Goal: Transaction & Acquisition: Register for event/course

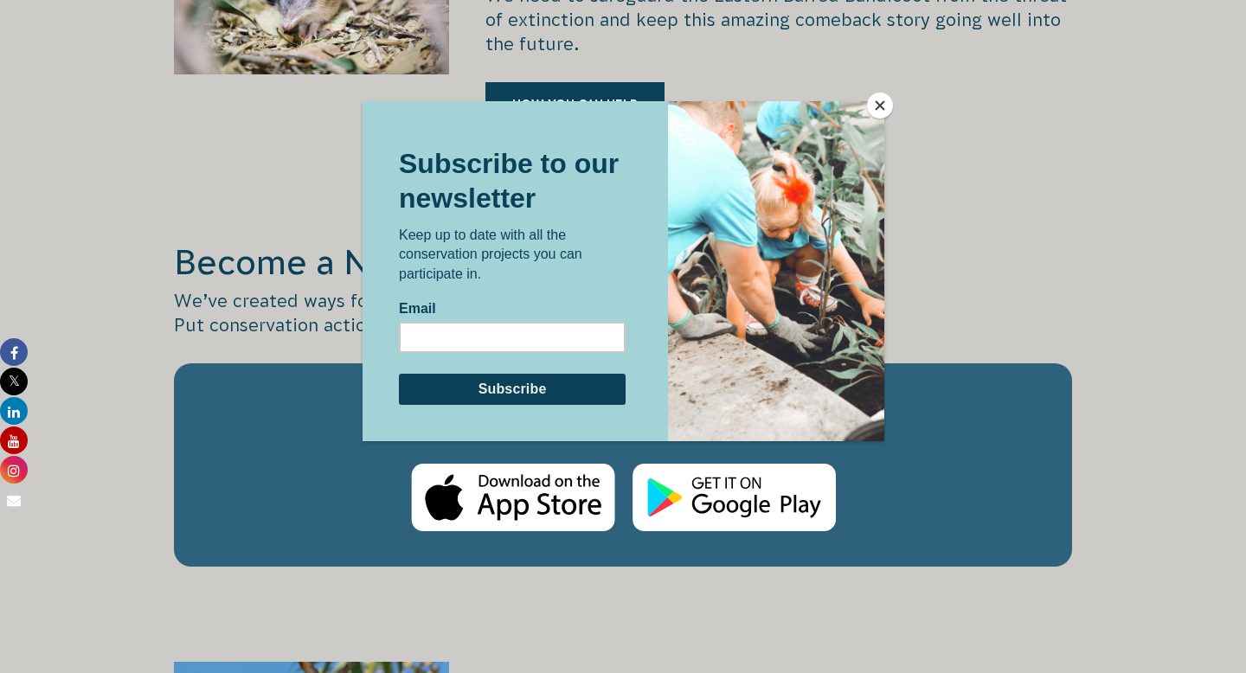
scroll to position [2873, 0]
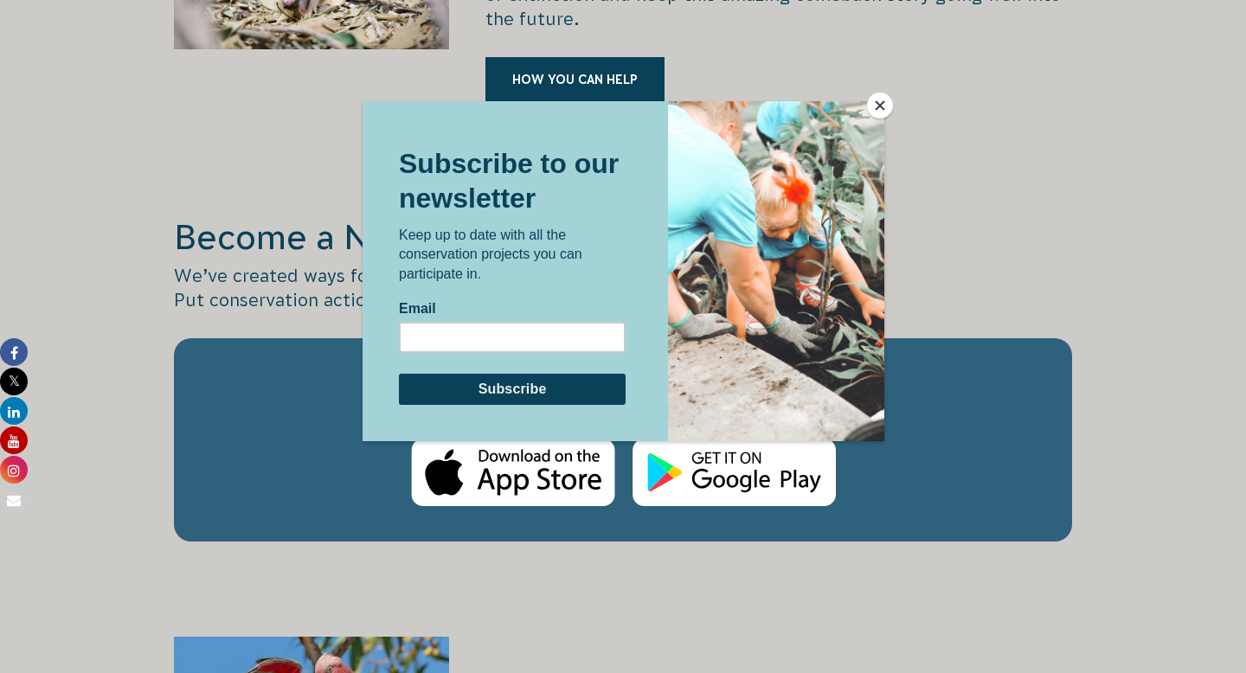
click at [881, 110] on button "Close" at bounding box center [880, 106] width 26 height 26
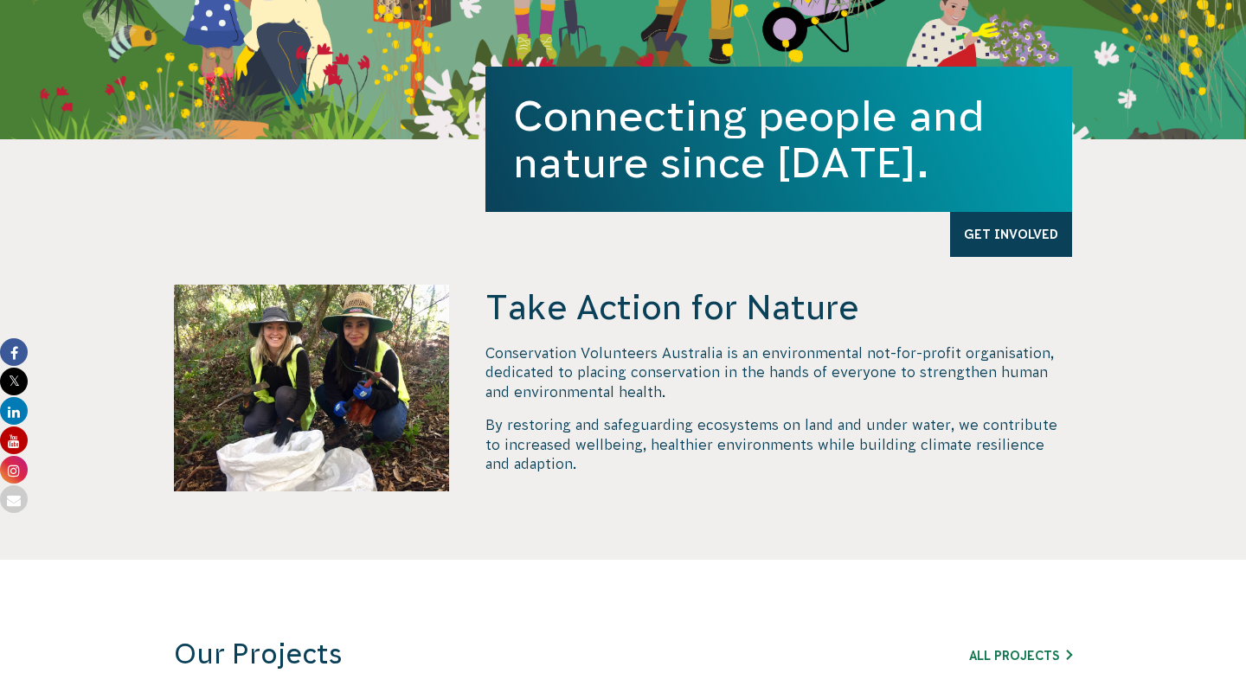
scroll to position [0, 0]
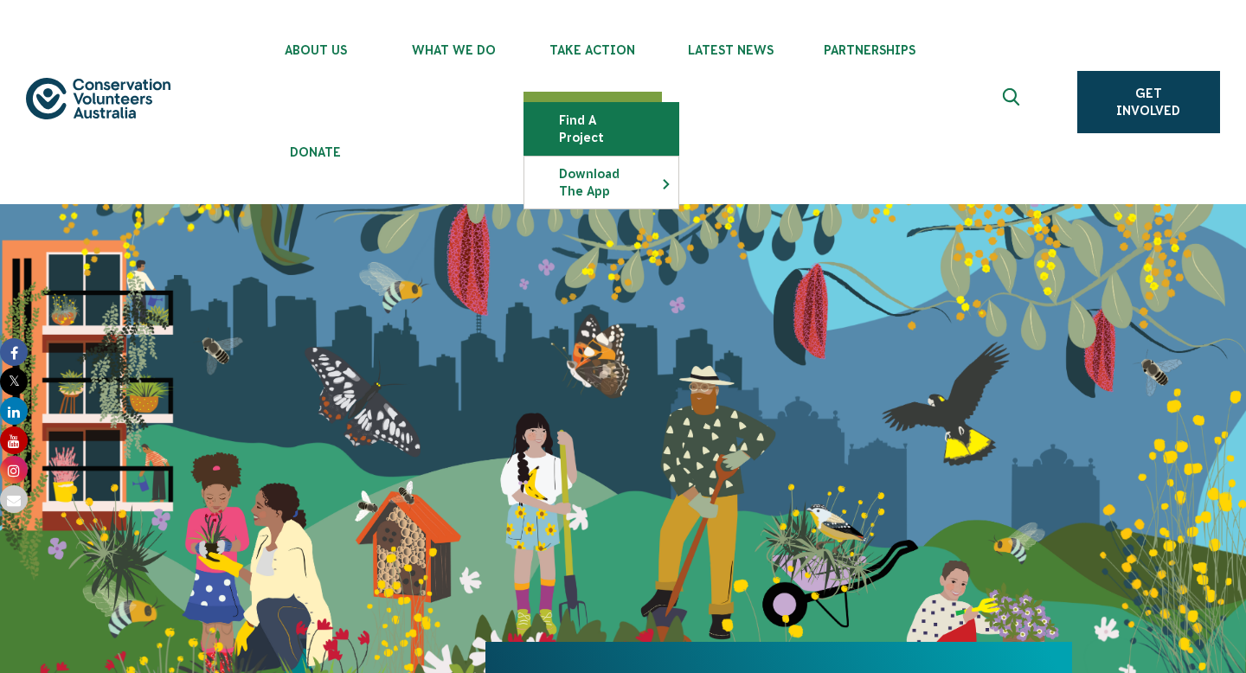
click at [582, 110] on link "Find a project" at bounding box center [601, 129] width 154 height 52
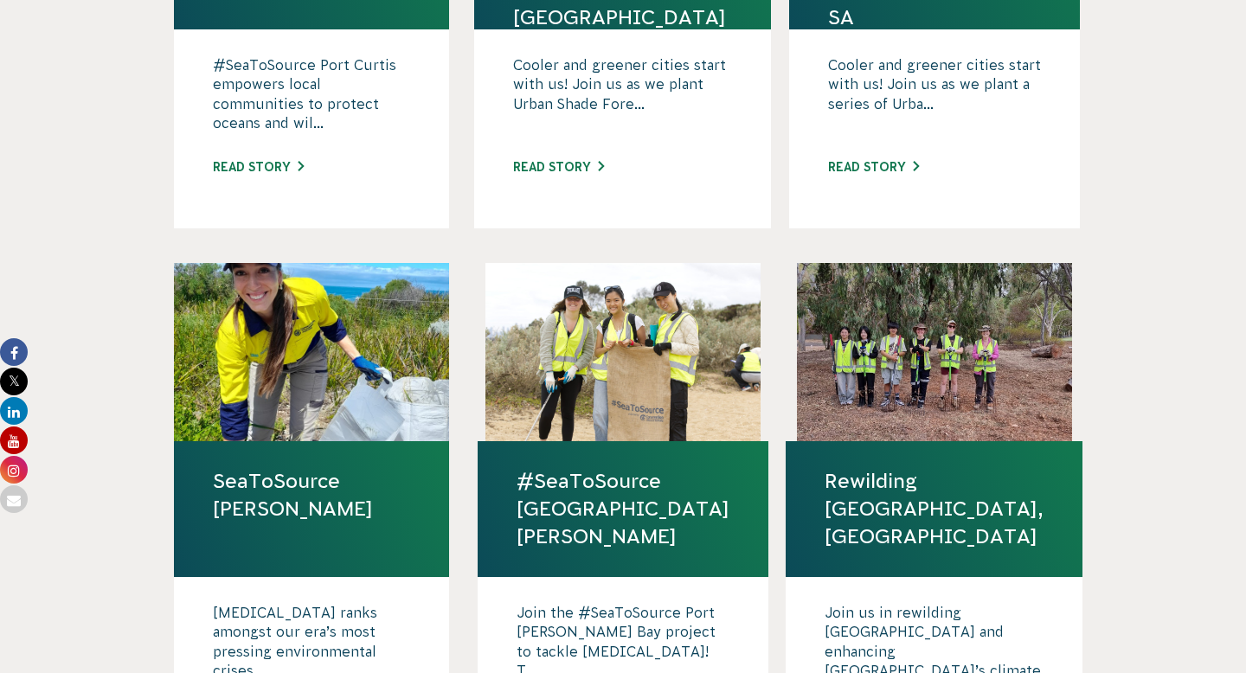
scroll to position [954, 0]
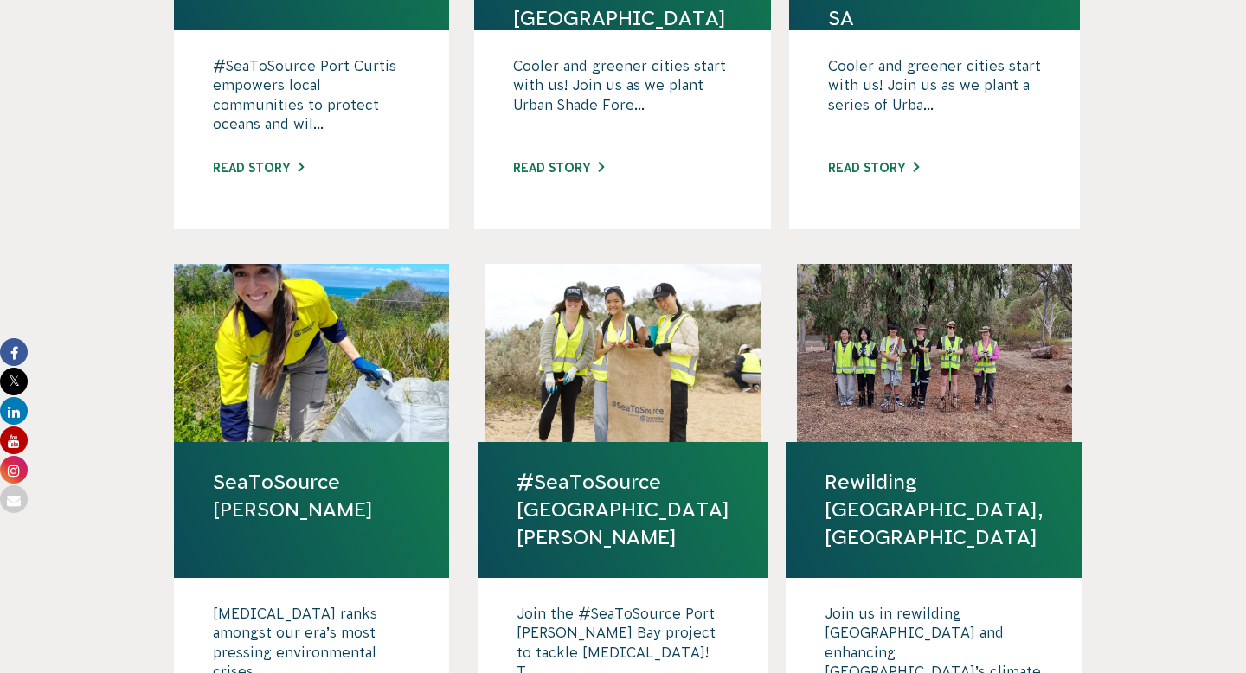
click at [614, 442] on h4 "#SeaToSource [GEOGRAPHIC_DATA][PERSON_NAME]" at bounding box center [623, 510] width 291 height 136
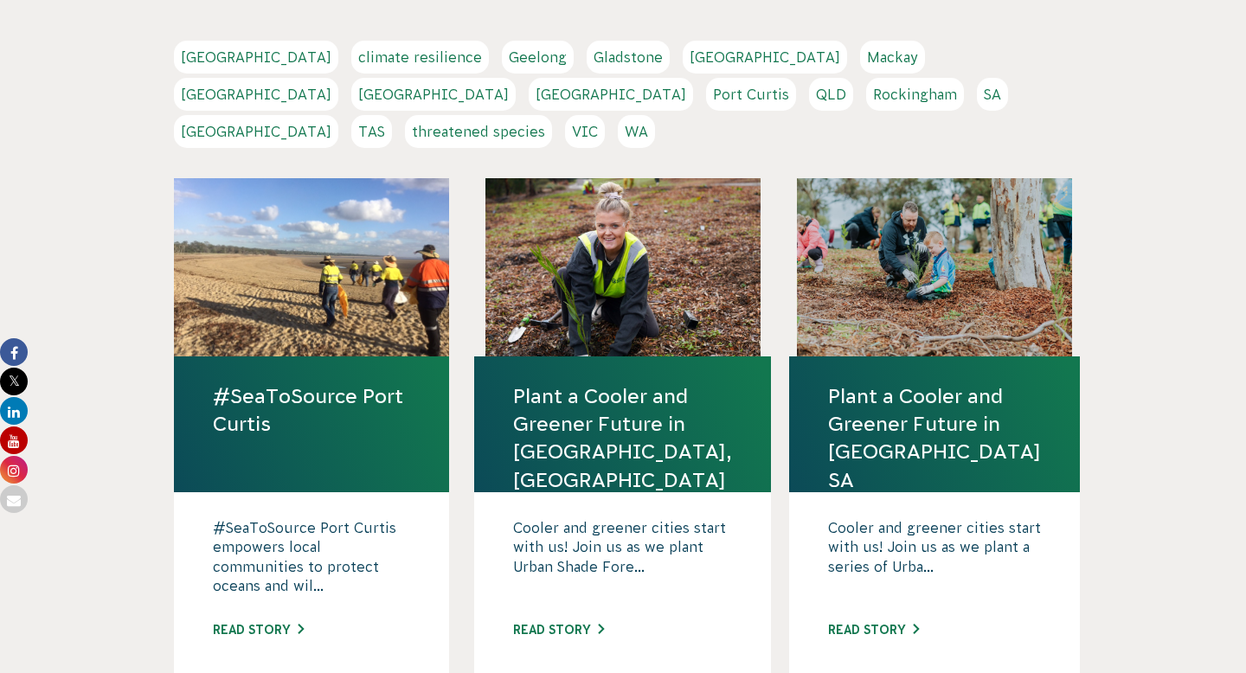
scroll to position [0, 0]
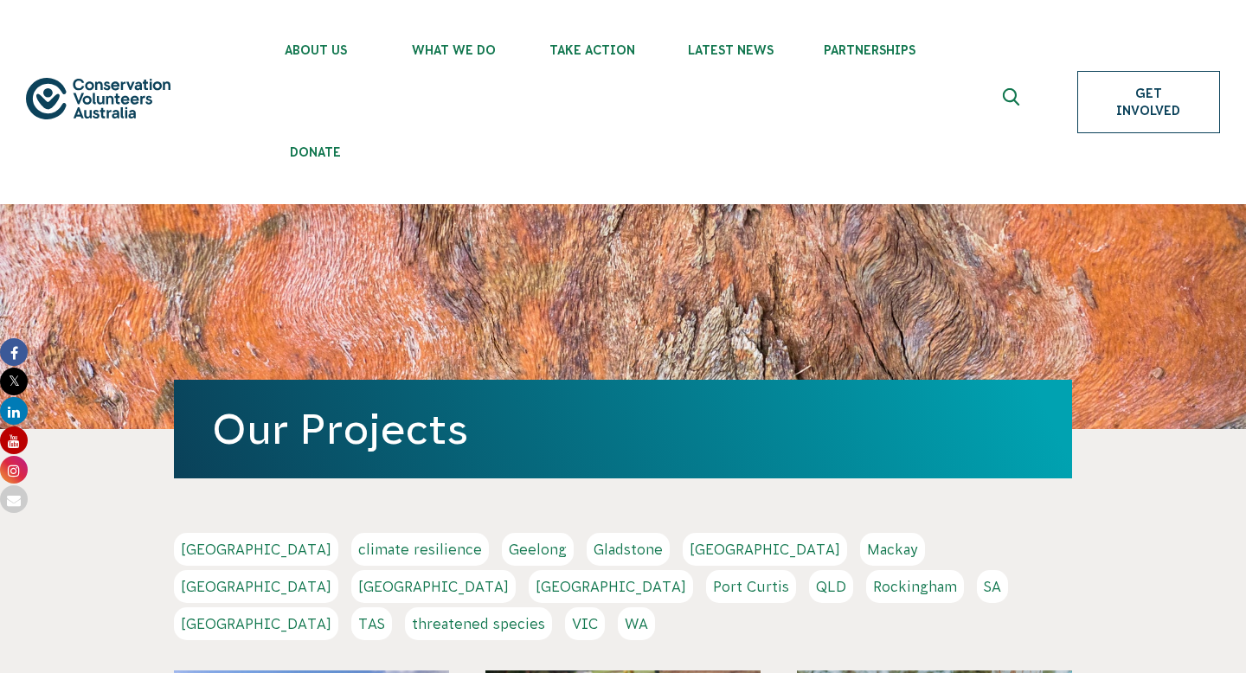
click at [1183, 99] on link "Get Involved" at bounding box center [1148, 102] width 143 height 62
